Goal: Contribute content: Contribute content

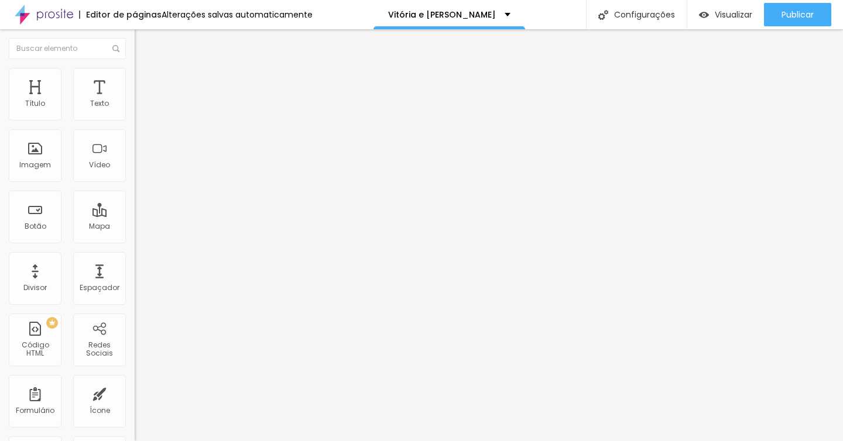
click at [135, 71] on img at bounding box center [140, 73] width 11 height 11
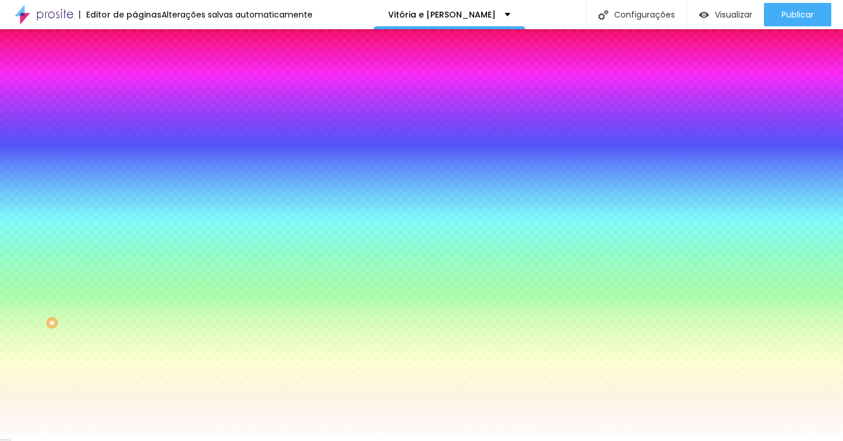
click at [135, 108] on span "Trocar imagem" at bounding box center [167, 103] width 64 height 10
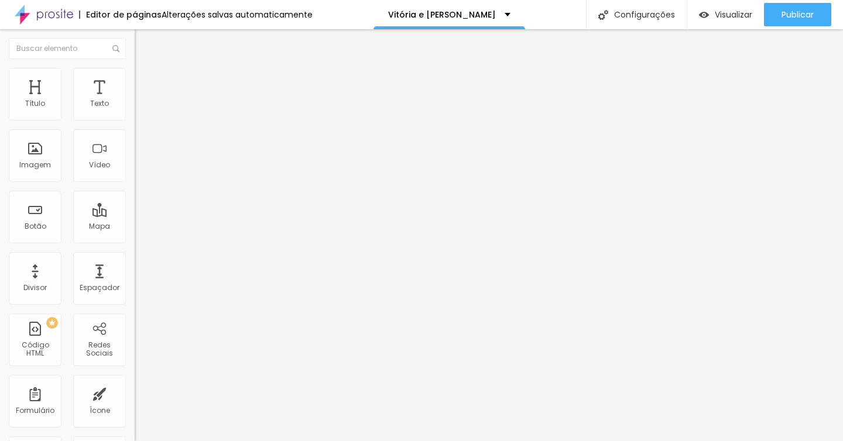
click at [142, 101] on font "Adicionar imagem" at bounding box center [176, 96] width 68 height 10
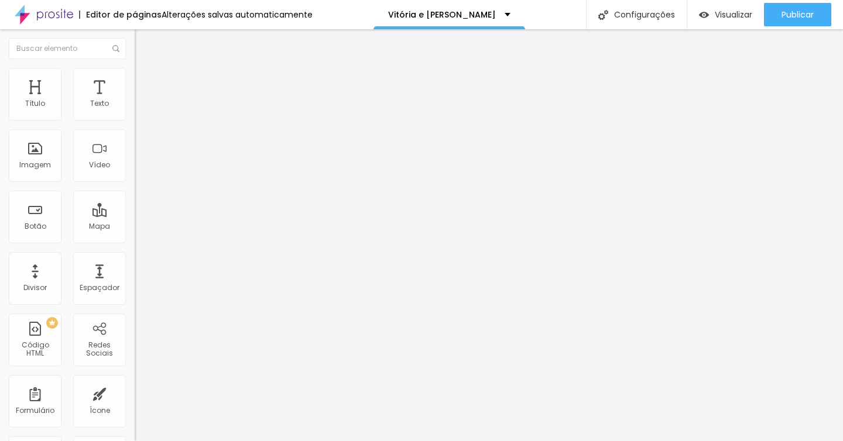
click at [135, 71] on img at bounding box center [140, 73] width 11 height 11
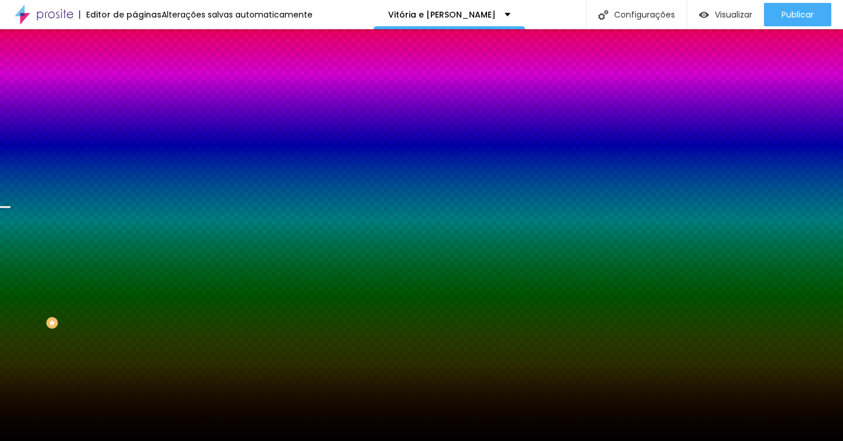
click at [142, 108] on font "Trocar imagem" at bounding box center [170, 103] width 57 height 10
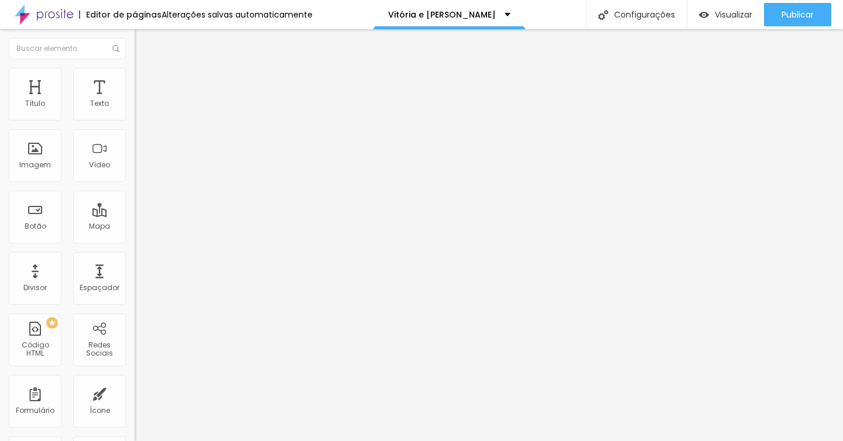
click at [142, 101] on font "Adicionar imagem" at bounding box center [176, 96] width 68 height 10
click at [135, 74] on img at bounding box center [140, 73] width 11 height 11
type input "95"
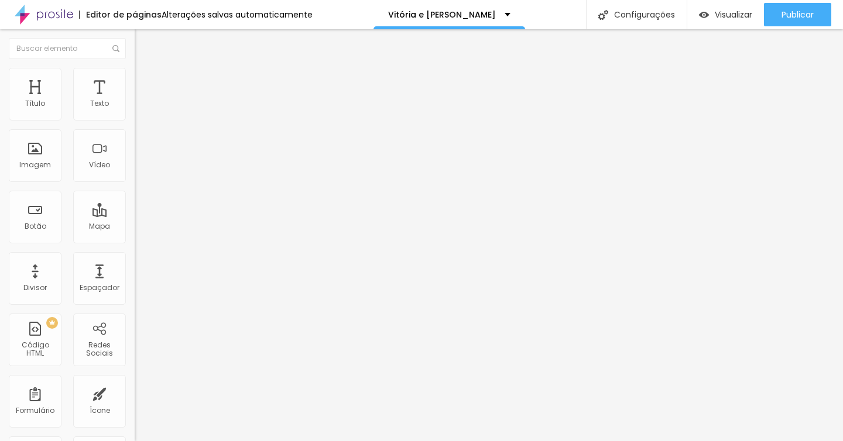
type input "95"
type input "85"
type input "80"
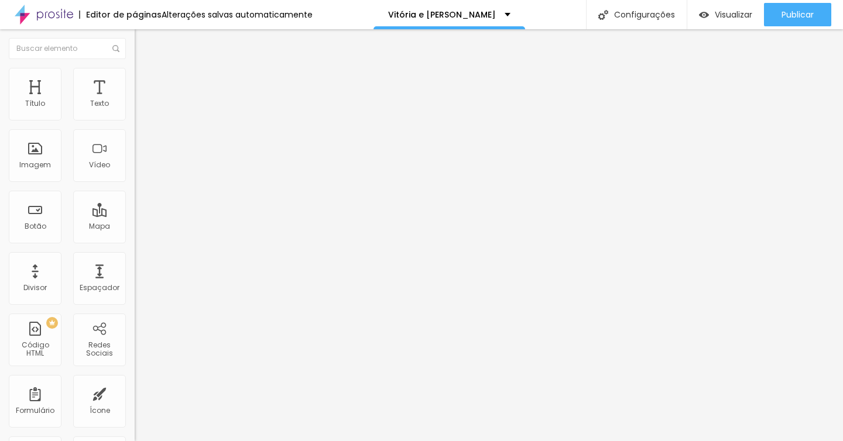
type input "75"
type input "70"
type input "65"
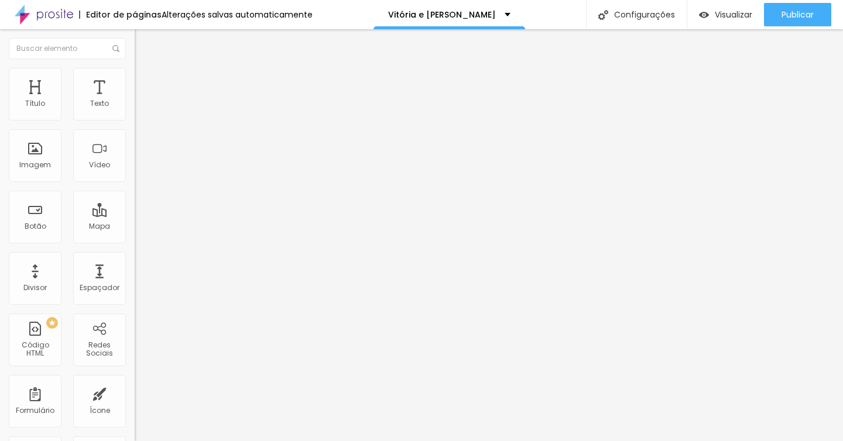
type input "65"
type input "60"
type input "55"
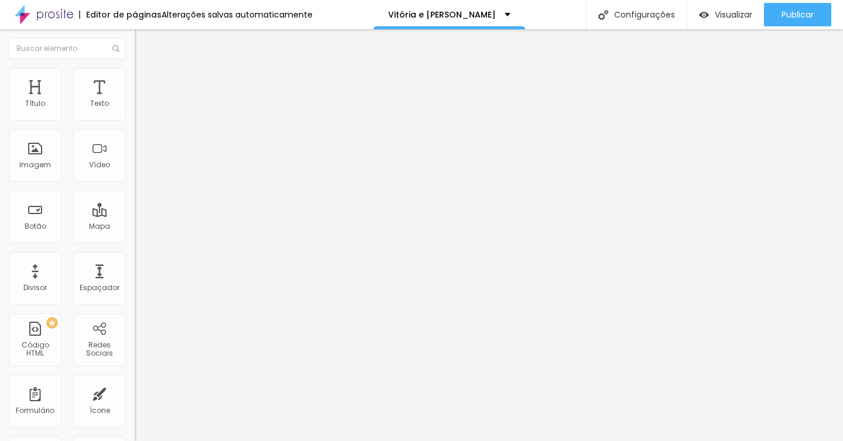
type input "50"
type input "45"
type input "40"
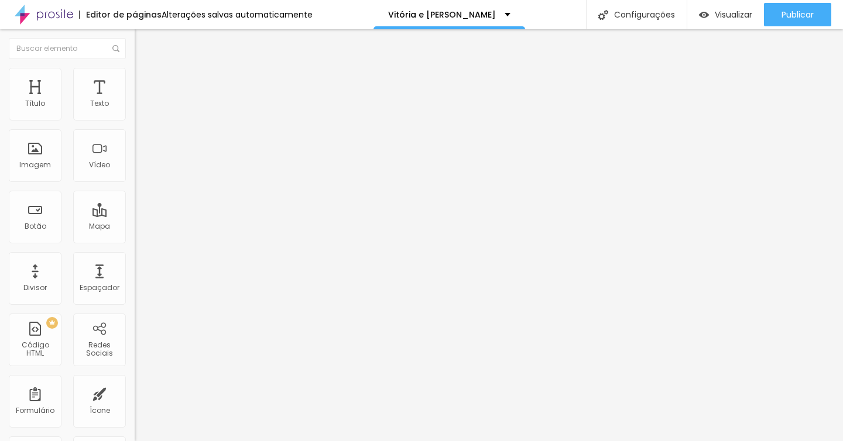
type input "40"
type input "35"
type input "30"
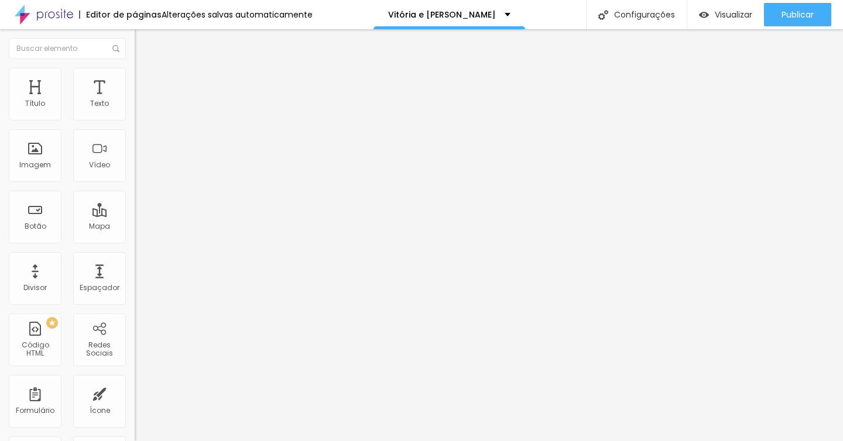
type input "35"
type input "40"
type input "45"
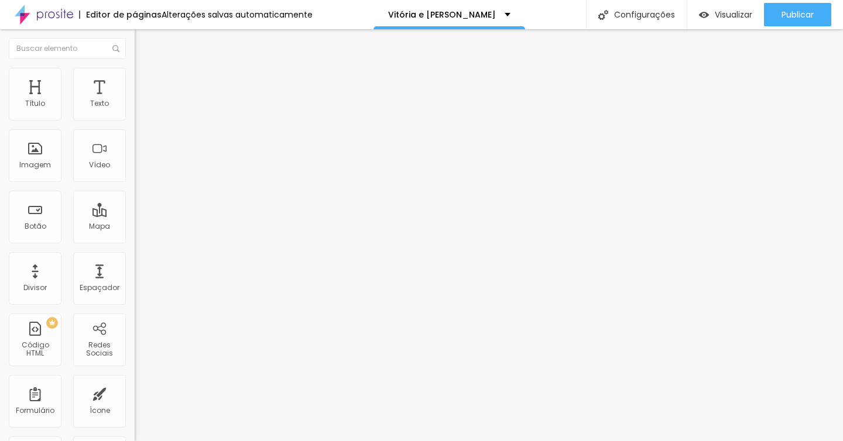
type input "45"
type input "50"
type input "55"
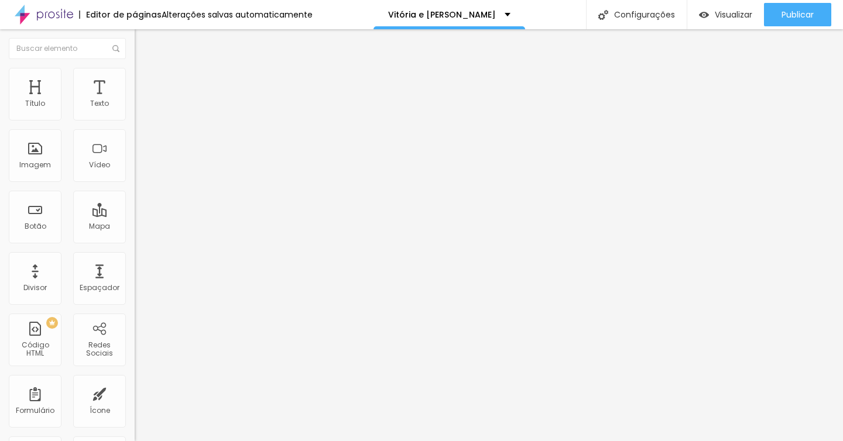
type input "60"
type input "65"
type input "60"
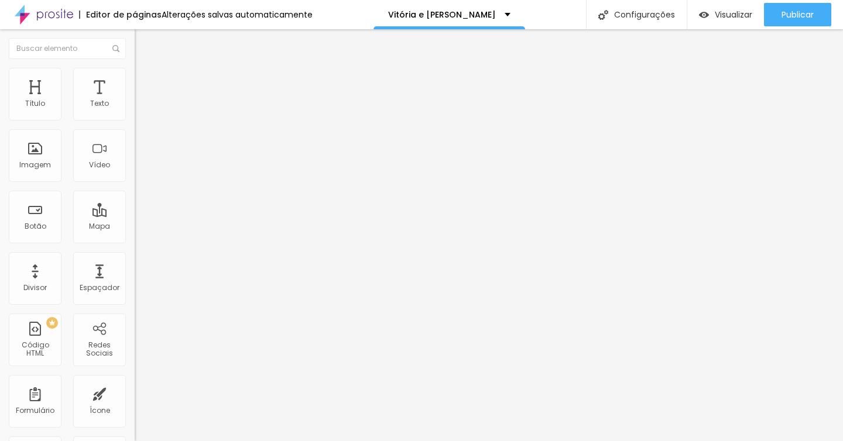
drag, startPoint x: 118, startPoint y: 124, endPoint x: 74, endPoint y: 123, distance: 44.5
type input "60"
click at [135, 120] on input "range" at bounding box center [173, 115] width 76 height 9
type input "15"
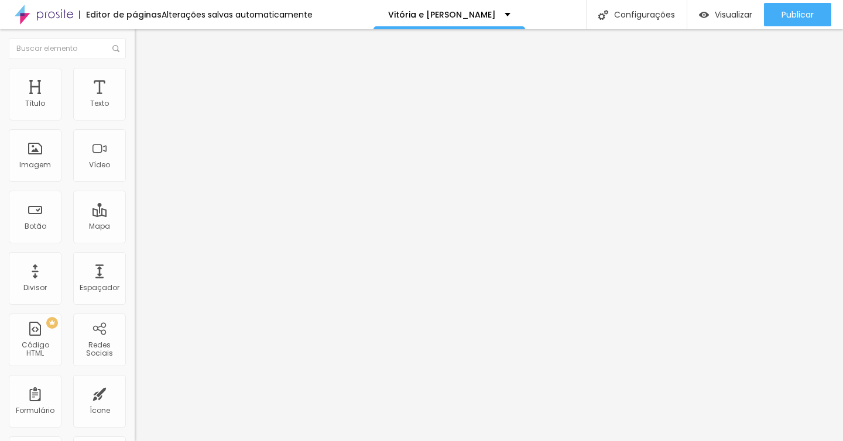
type input "28"
type input "36"
type input "37"
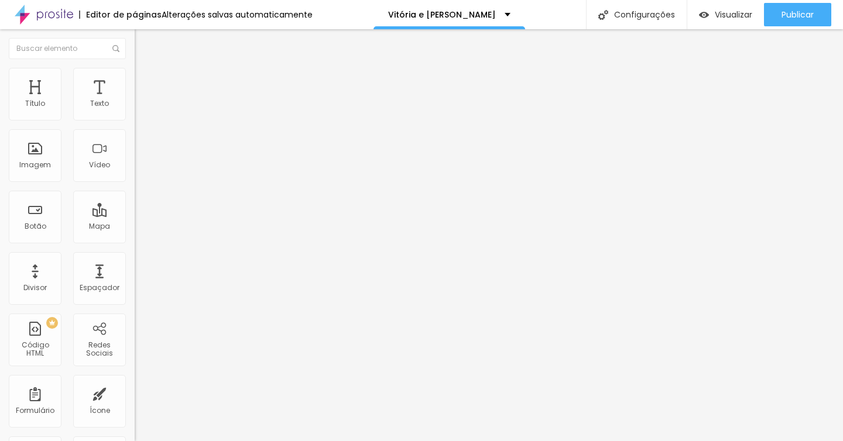
type input "37"
type input "38"
type input "39"
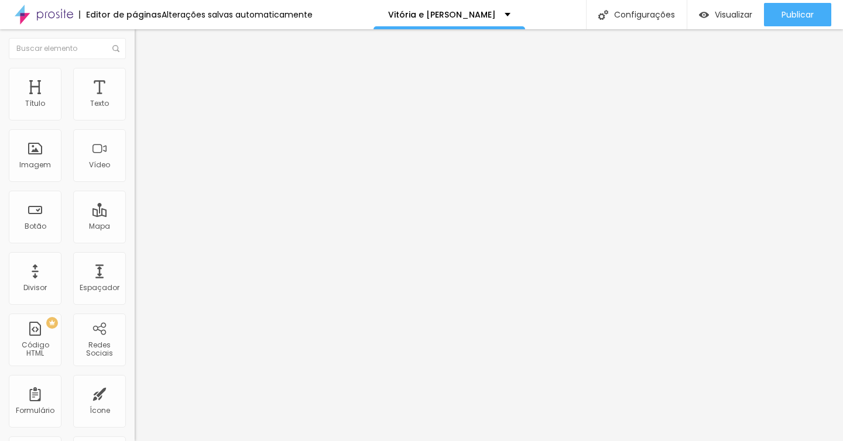
type input "40"
type input "41"
type input "42"
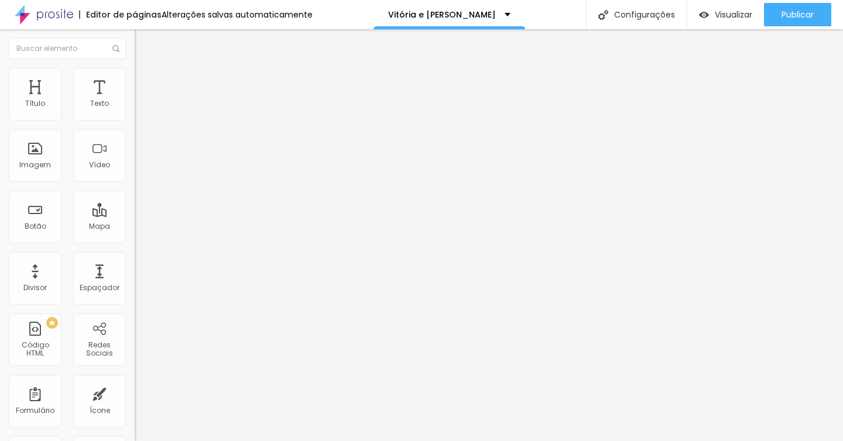
type input "42"
type input "44"
type input "47"
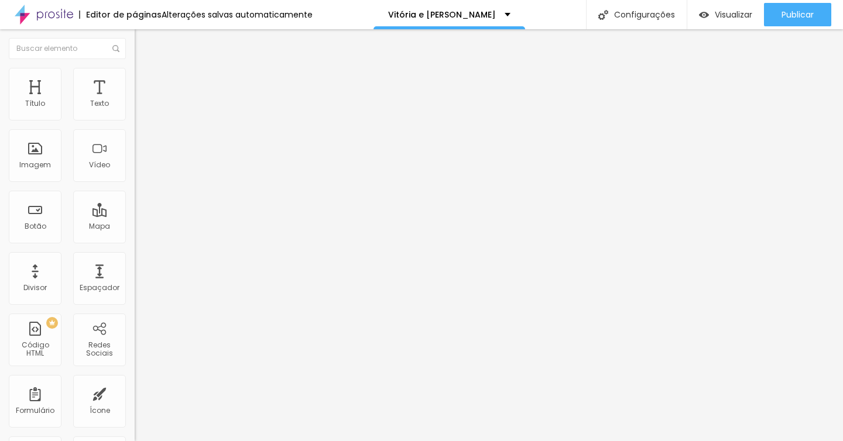
type input "51"
type input "56"
type input "60"
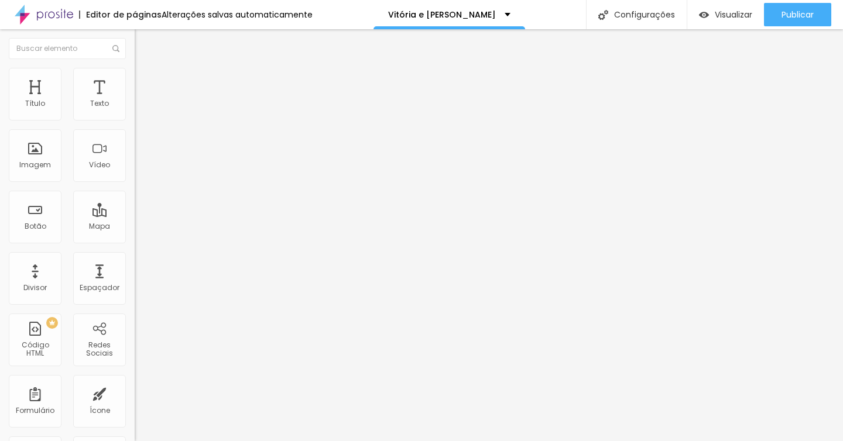
type input "60"
type input "63"
type input "65"
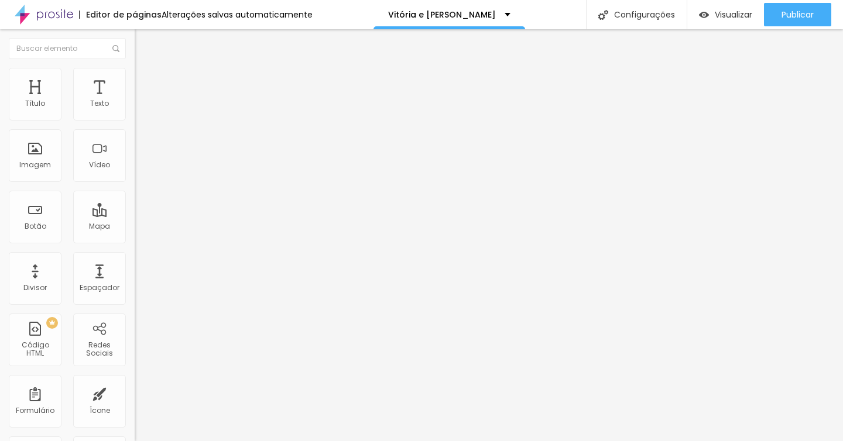
type input "66"
type input "67"
type input "66"
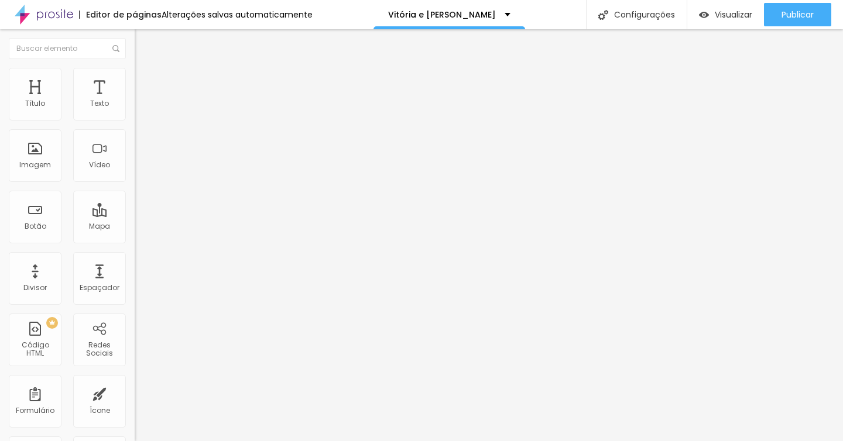
type input "66"
type input "65"
type input "64"
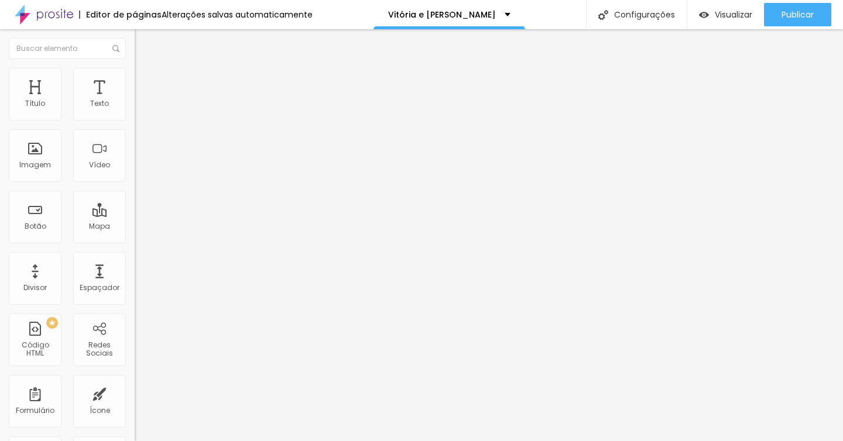
type input "63"
type input "62"
type input "60"
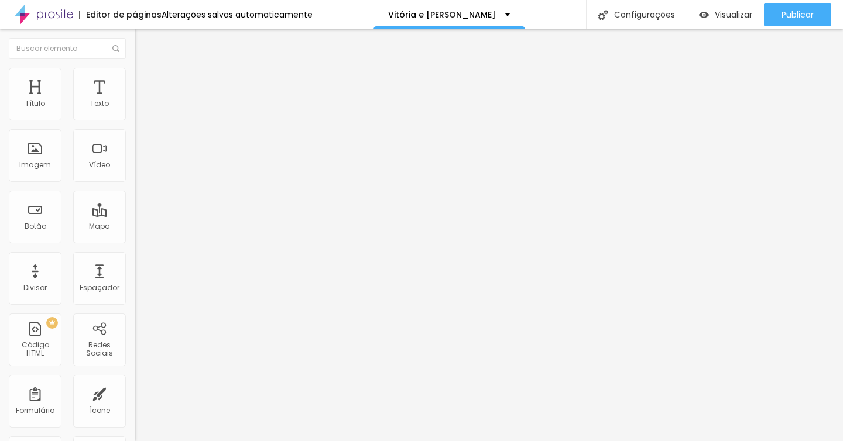
type input "60"
type input "59"
type input "57"
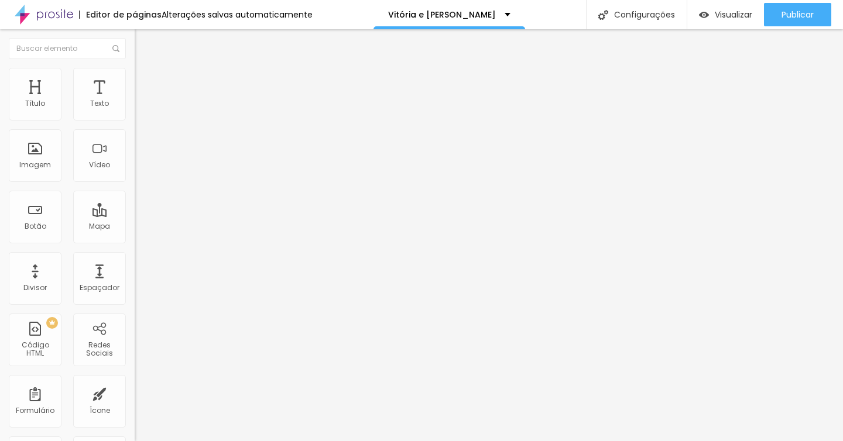
type input "56"
type input "55"
type input "54"
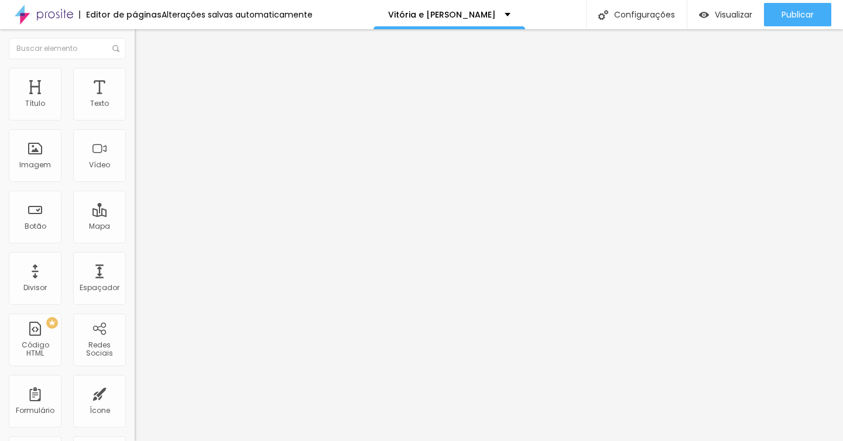
type input "54"
type input "53"
drag, startPoint x: 26, startPoint y: 149, endPoint x: 46, endPoint y: 155, distance: 20.6
type input "53"
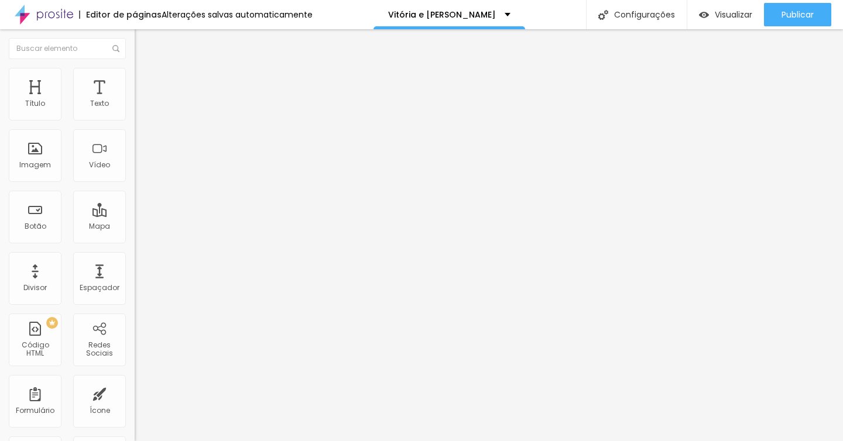
click at [135, 257] on input "range" at bounding box center [173, 261] width 76 height 9
click at [135, 240] on input "https://" at bounding box center [205, 234] width 140 height 12
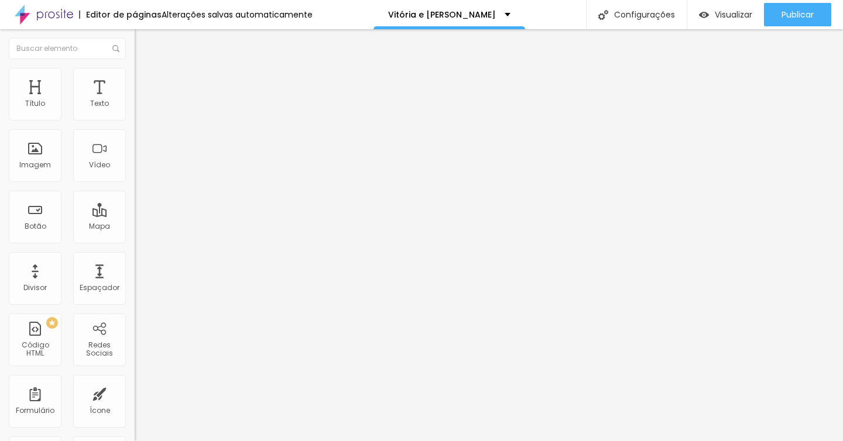
paste input "[DOMAIN_NAME][URL]"
type input "[URL][DOMAIN_NAME]"
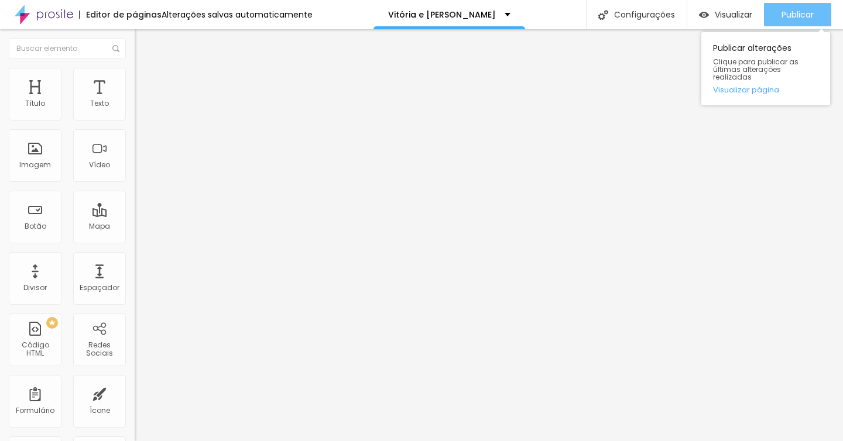
click at [808, 8] on div "Publicar" at bounding box center [797, 14] width 32 height 23
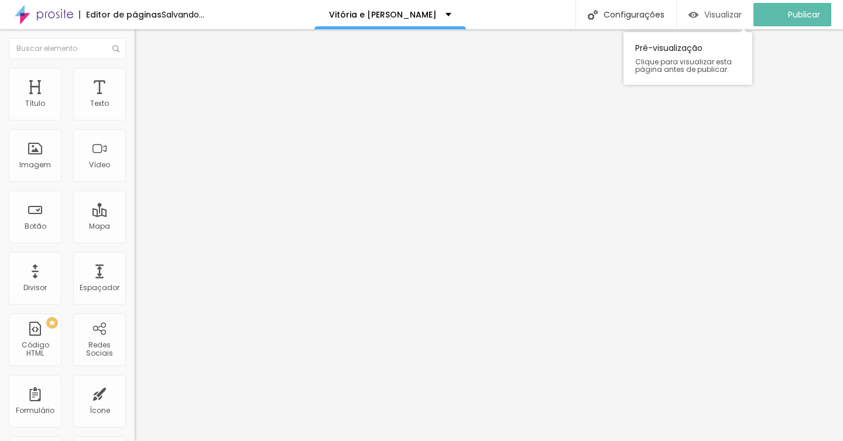
click at [712, 13] on font "Visualizar" at bounding box center [722, 15] width 37 height 12
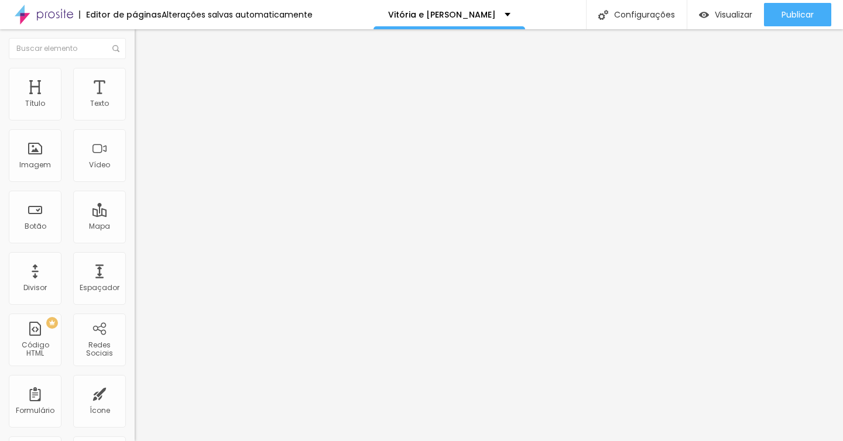
click at [135, 241] on input "[URL][DOMAIN_NAME]" at bounding box center [205, 235] width 140 height 12
click at [135, 76] on li "Estilo" at bounding box center [202, 74] width 135 height 12
click at [135, 80] on li "Avançado" at bounding box center [202, 86] width 135 height 12
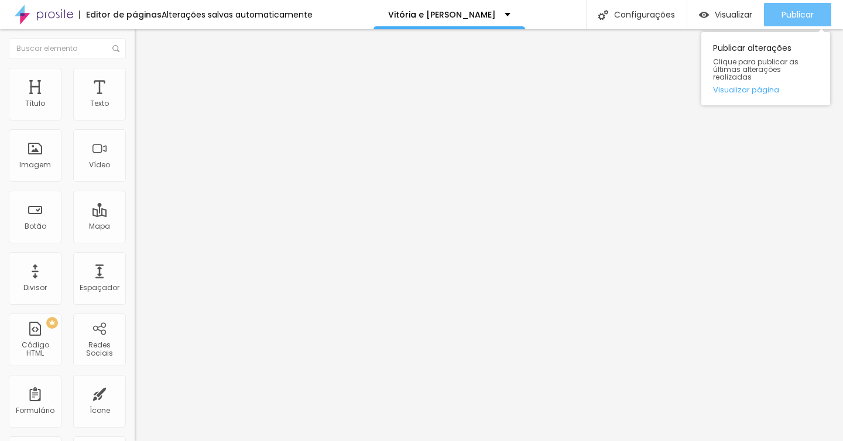
click at [802, 12] on font "Publicar" at bounding box center [797, 15] width 32 height 12
